Goal: Book appointment/travel/reservation

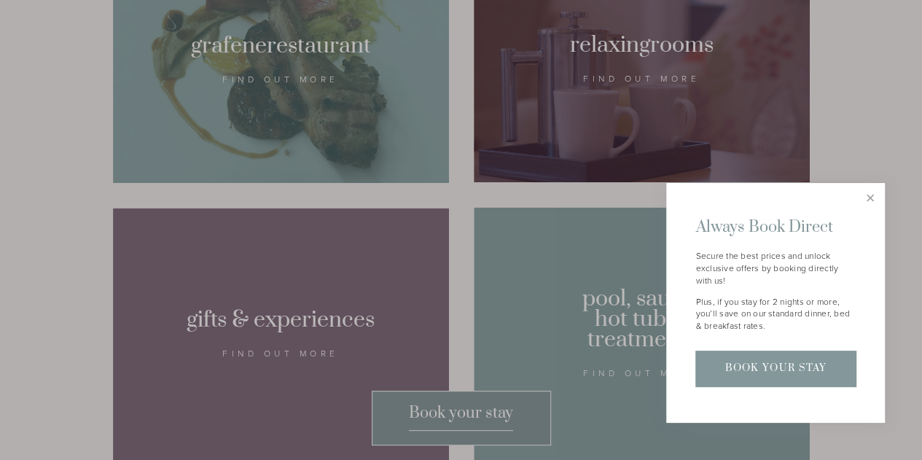
scroll to position [826, 0]
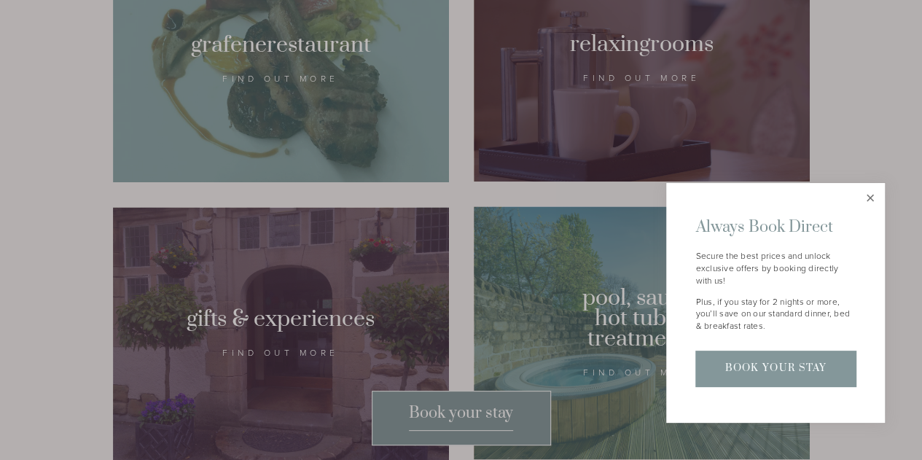
click at [870, 199] on link "Close" at bounding box center [869, 197] width 25 height 25
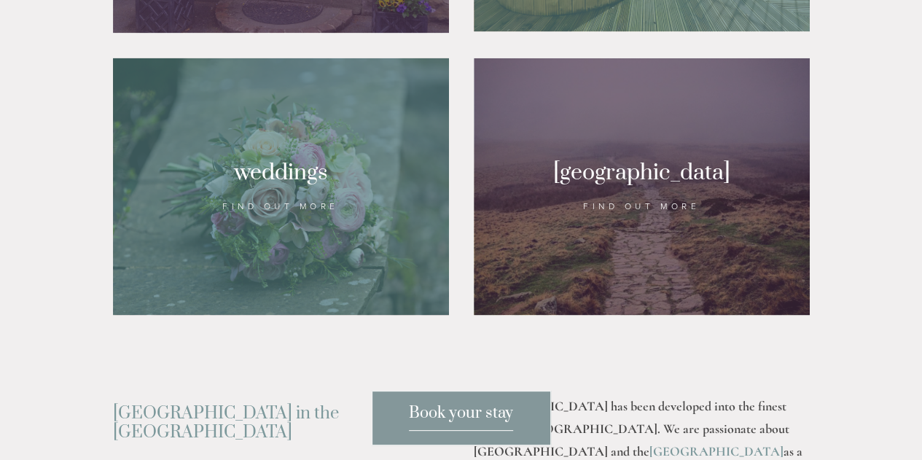
scroll to position [1257, 0]
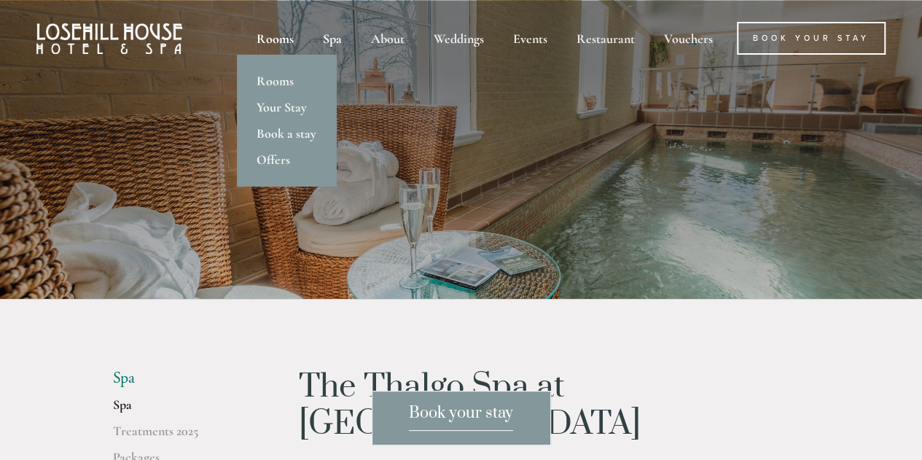
click at [280, 38] on div "Rooms" at bounding box center [274, 38] width 63 height 33
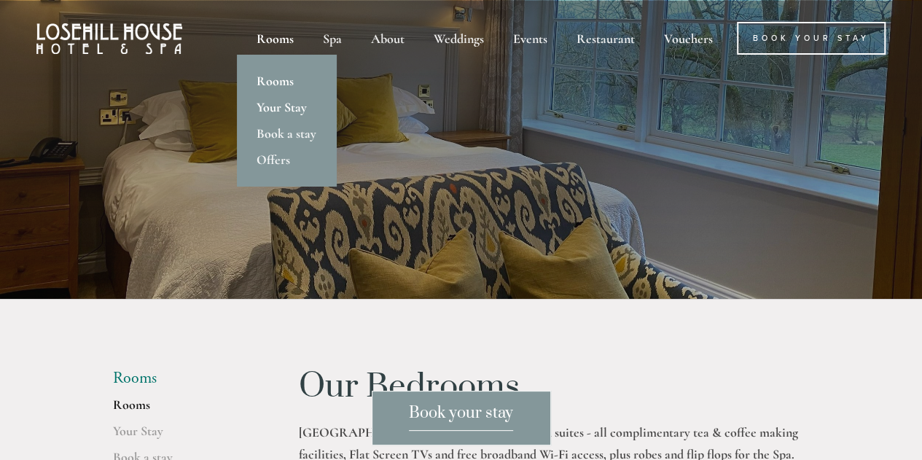
click at [286, 101] on link "Your Stay" at bounding box center [286, 107] width 99 height 26
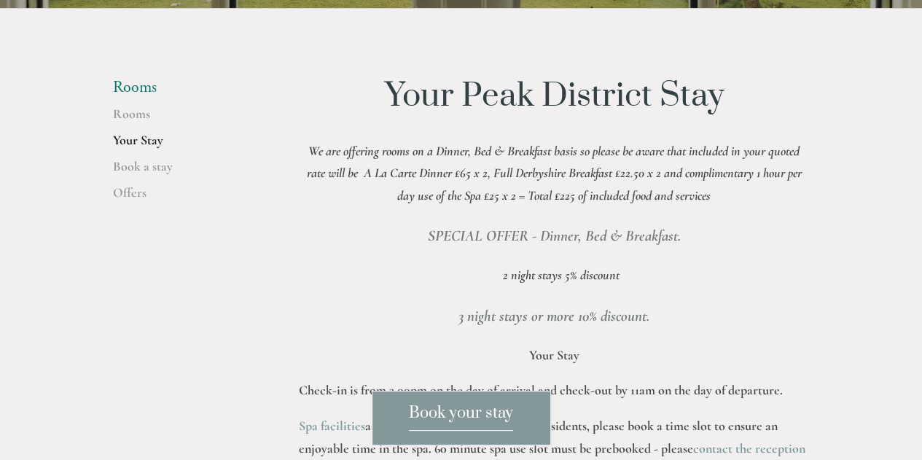
scroll to position [281, 0]
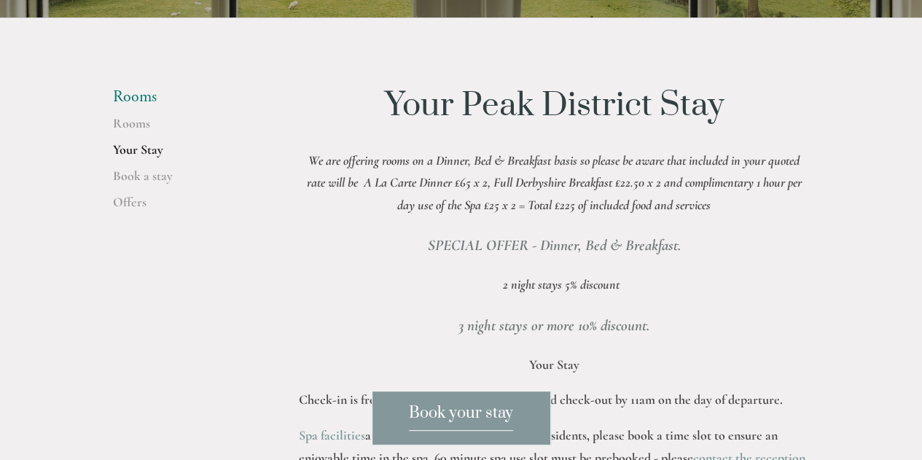
click at [397, 329] on h3 "3 night stays or more 10% discount." at bounding box center [554, 325] width 511 height 29
click at [162, 168] on link "Book a stay" at bounding box center [182, 181] width 139 height 26
